Goal: Information Seeking & Learning: Learn about a topic

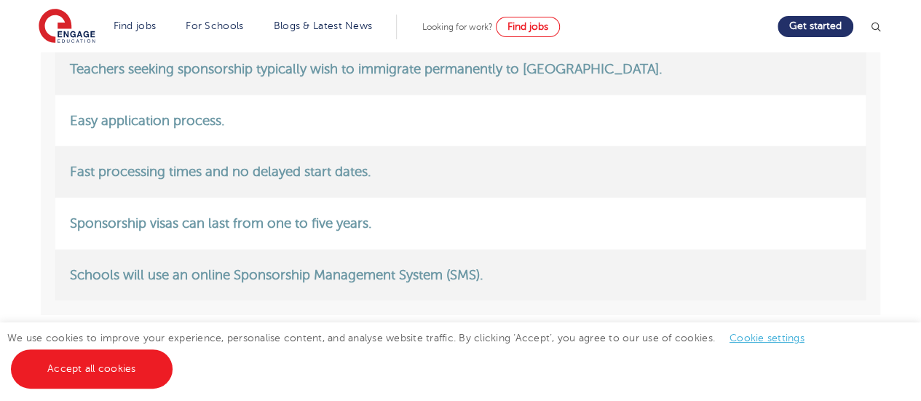
scroll to position [1952, 0]
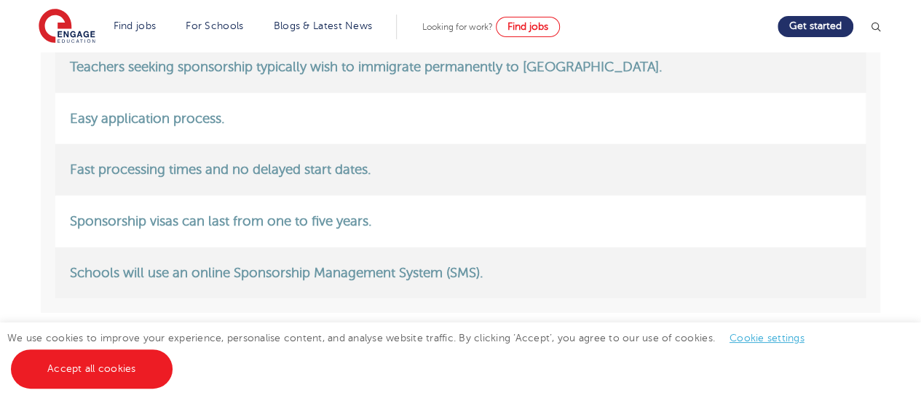
click at [131, 377] on link "Accept all cookies" at bounding box center [92, 368] width 162 height 39
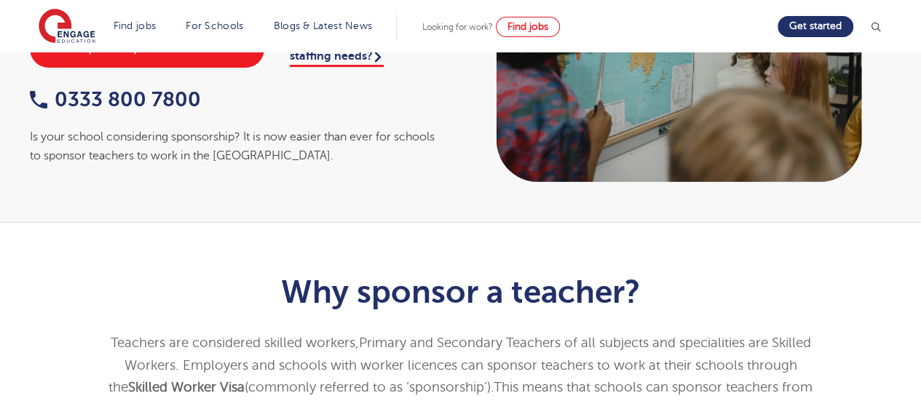
scroll to position [0, 0]
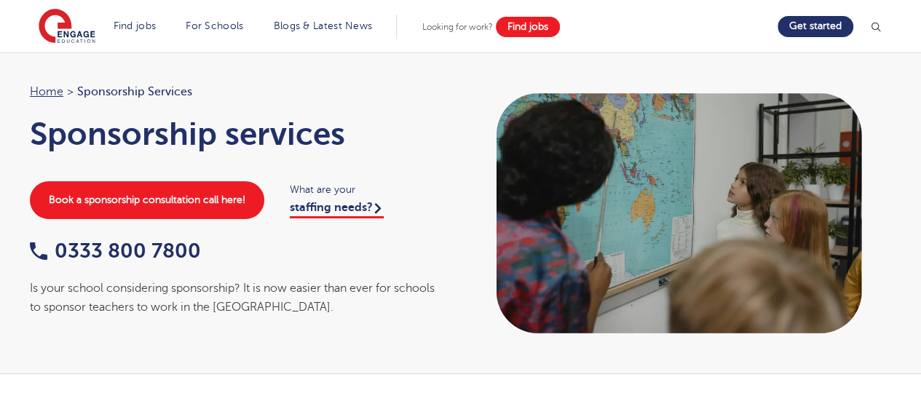
click at [545, 19] on link "Find jobs" at bounding box center [528, 27] width 64 height 20
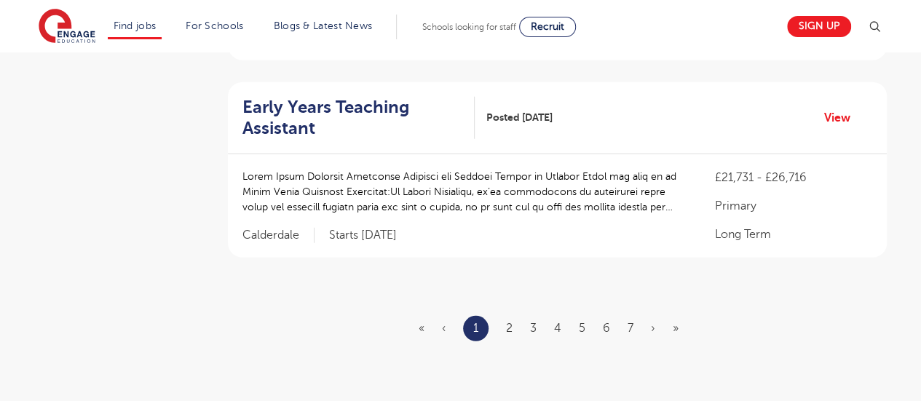
scroll to position [1826, 0]
click at [509, 322] on link "2" at bounding box center [509, 328] width 7 height 13
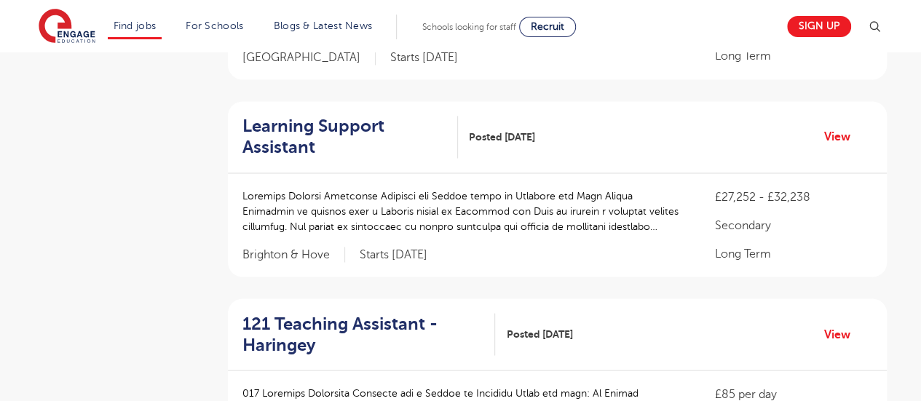
scroll to position [1198, 0]
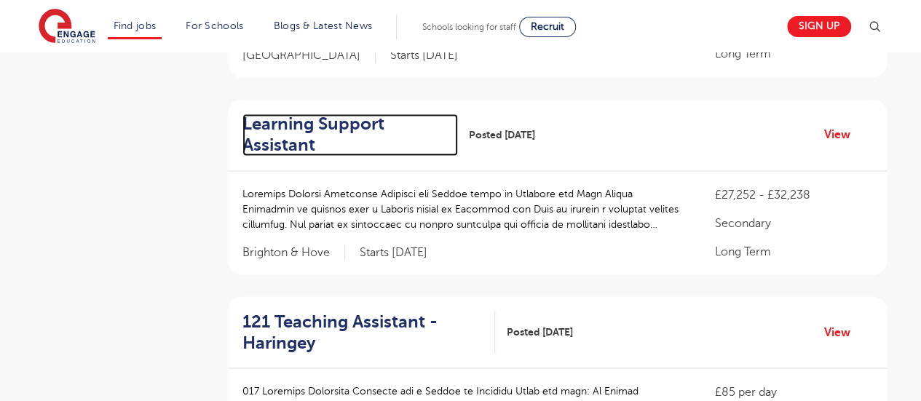
click at [346, 137] on h2 "Learning Support Assistant" at bounding box center [344, 135] width 204 height 42
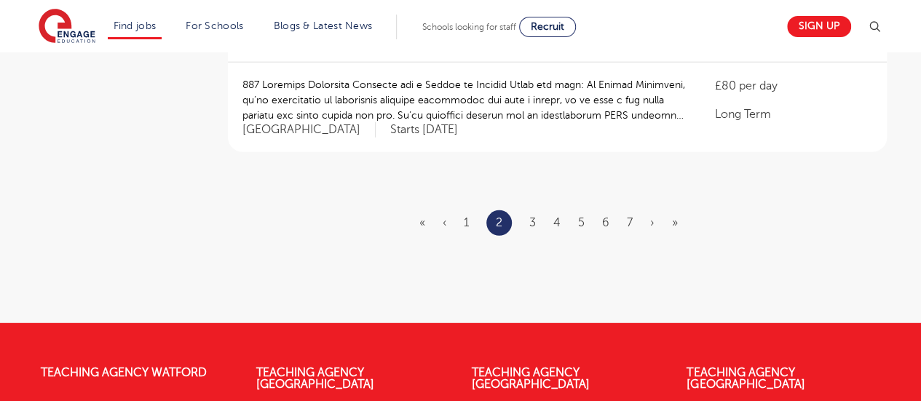
scroll to position [1873, 0]
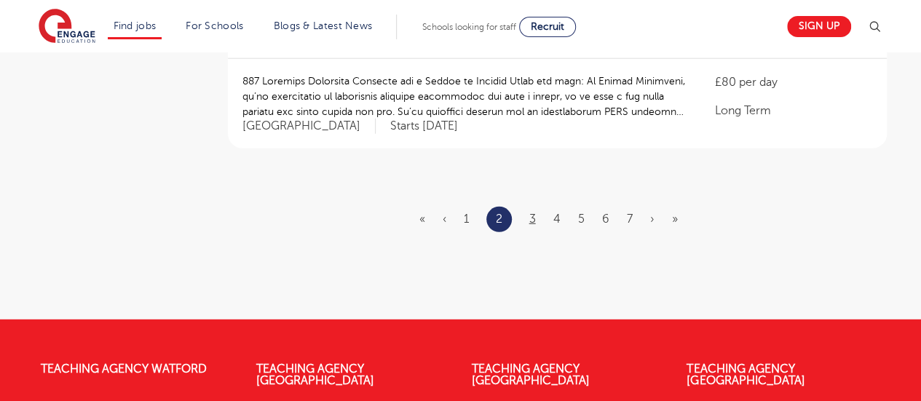
click at [530, 218] on link "3" at bounding box center [532, 219] width 7 height 13
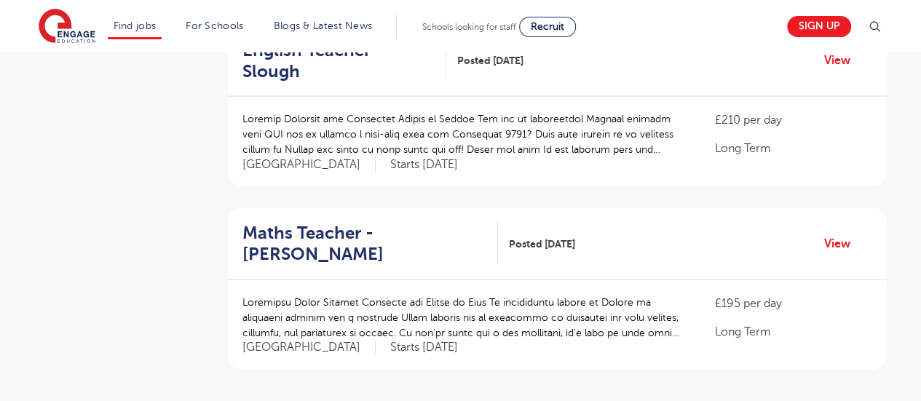
scroll to position [1623, 0]
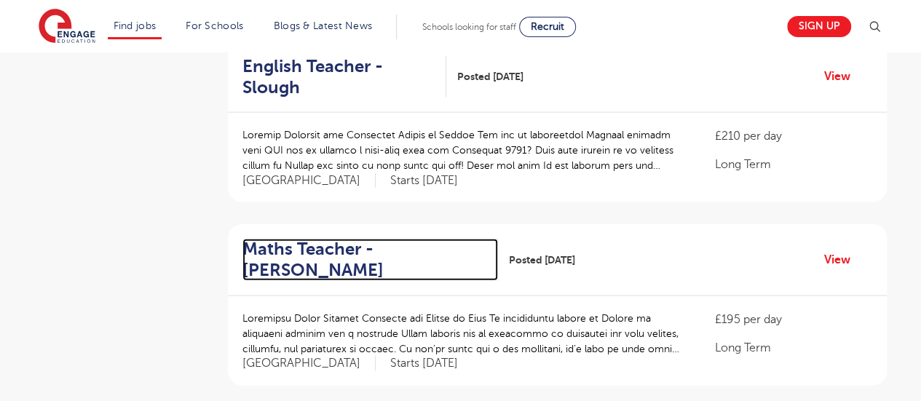
click at [327, 239] on h2 "Maths Teacher - [PERSON_NAME]" at bounding box center [364, 260] width 244 height 42
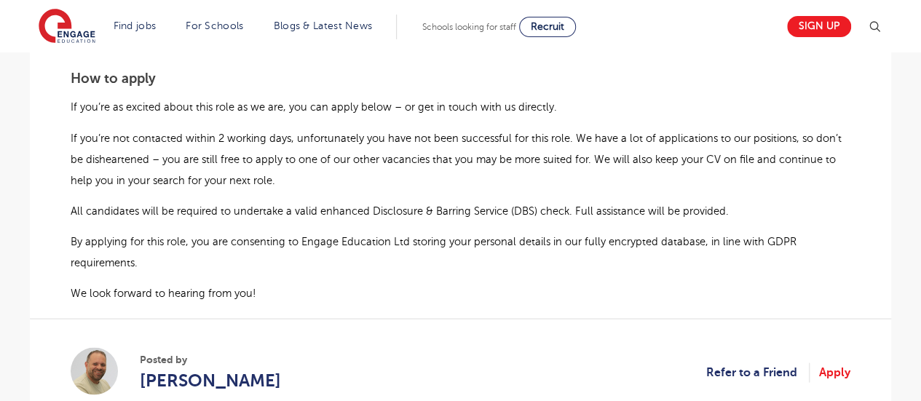
scroll to position [1242, 0]
